Goal: Information Seeking & Learning: Check status

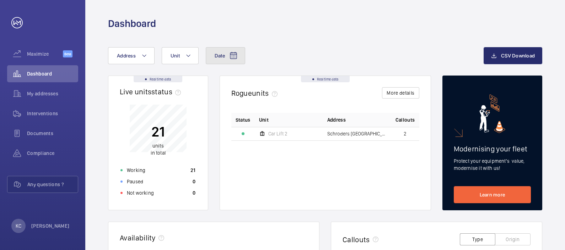
click at [235, 53] on mat-icon at bounding box center [233, 56] width 9 height 9
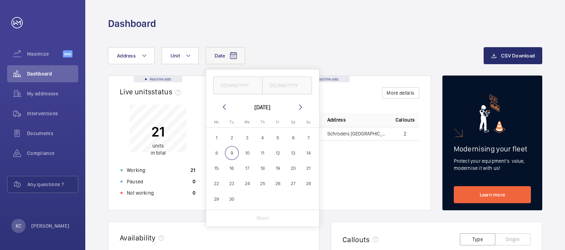
click at [219, 138] on span "1" at bounding box center [217, 138] width 14 height 14
type input "[DATE]"
click at [306, 137] on span "7" at bounding box center [309, 138] width 14 height 14
type input "[DATE]"
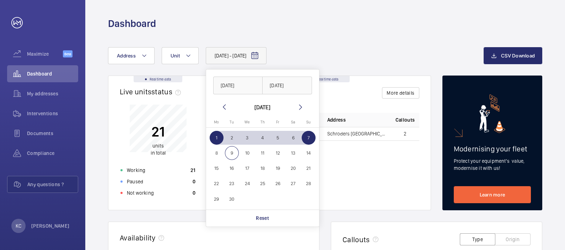
click at [360, 201] on wm-front-card-body "Status Unit Address Callouts Car Lift [STREET_ADDRESS]" at bounding box center [325, 161] width 211 height 97
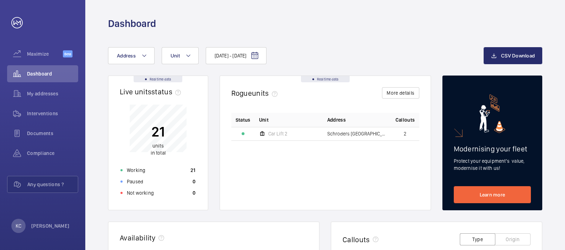
scroll to position [219, 0]
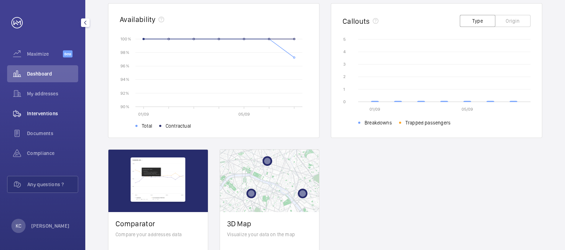
click at [43, 111] on span "Interventions" at bounding box center [52, 113] width 51 height 7
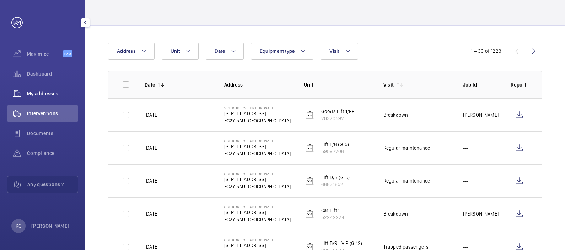
click at [48, 91] on span "My addresses" at bounding box center [52, 93] width 51 height 7
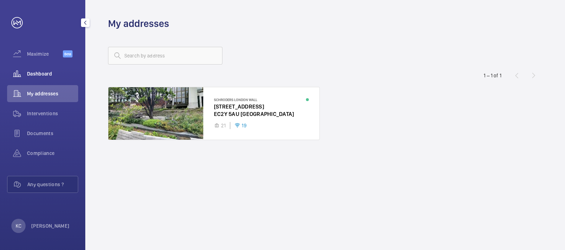
click at [43, 71] on span "Dashboard" at bounding box center [52, 73] width 51 height 7
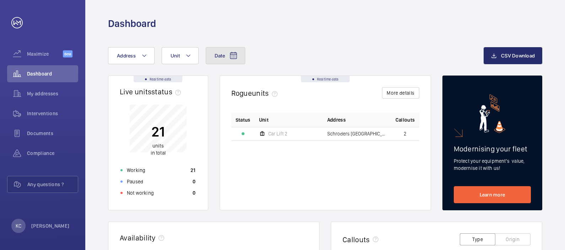
click at [233, 57] on mat-icon at bounding box center [233, 56] width 9 height 9
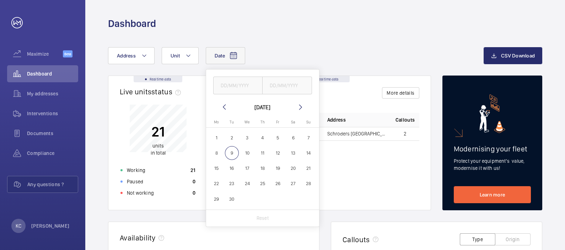
click at [223, 107] on mat-icon at bounding box center [224, 107] width 9 height 9
click at [279, 136] on span "1" at bounding box center [278, 138] width 14 height 14
type input "[DATE]"
click at [310, 199] on span "31" at bounding box center [309, 200] width 14 height 14
type input "[DATE]"
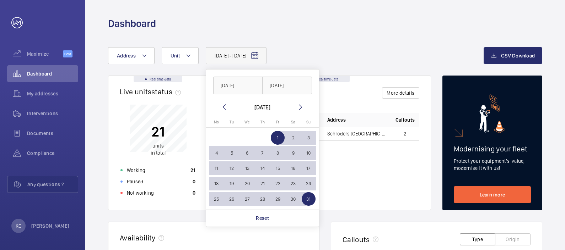
click at [371, 176] on div "Status Unit Address Callouts Car Lift [STREET_ADDRESS]" at bounding box center [325, 156] width 188 height 86
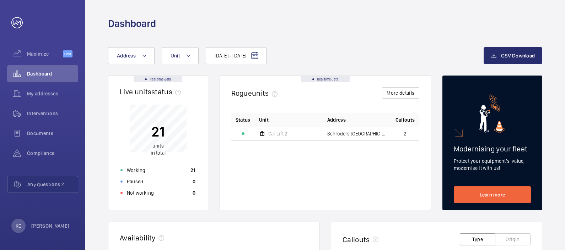
scroll to position [219, 0]
